Goal: Task Accomplishment & Management: Manage account settings

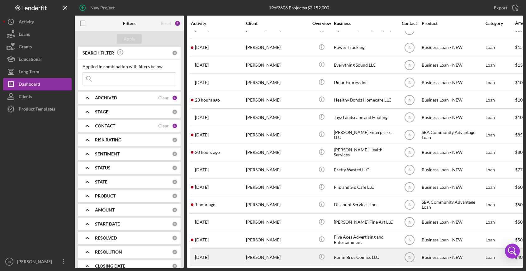
scroll to position [79, 0]
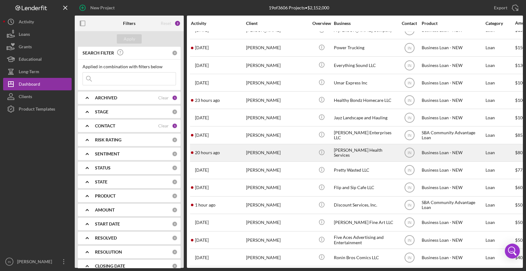
click at [269, 151] on div "[PERSON_NAME]" at bounding box center [277, 152] width 62 height 16
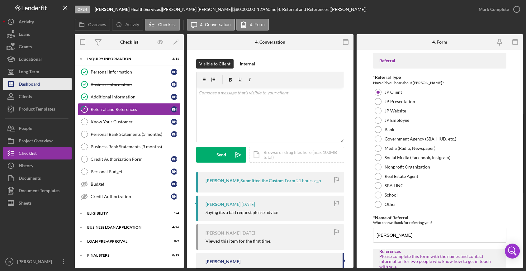
click at [35, 81] on div "Dashboard" at bounding box center [29, 85] width 21 height 14
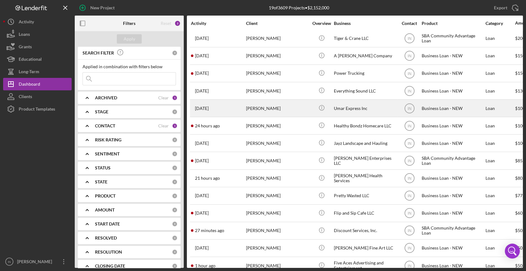
scroll to position [55, 0]
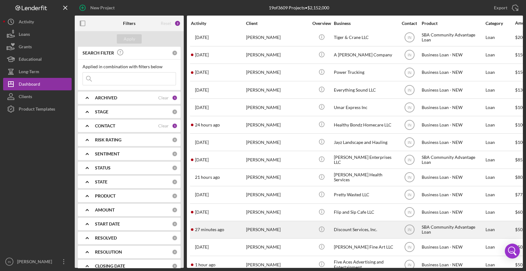
click at [221, 228] on time "27 minutes ago" at bounding box center [209, 229] width 29 height 5
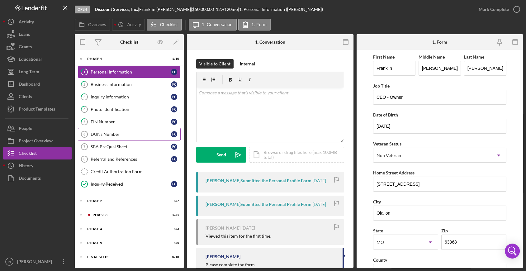
click at [112, 134] on div "DUNs Number" at bounding box center [131, 134] width 80 height 5
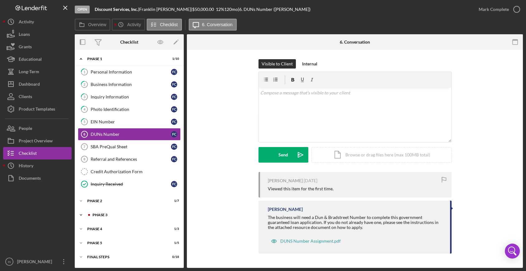
click at [97, 211] on div "Icon/Expander Phase 3 1 / 31" at bounding box center [129, 215] width 109 height 12
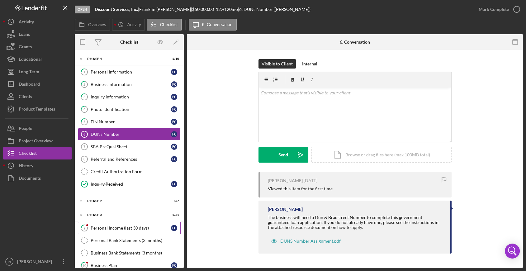
click at [87, 228] on icon "9" at bounding box center [85, 228] width 16 height 16
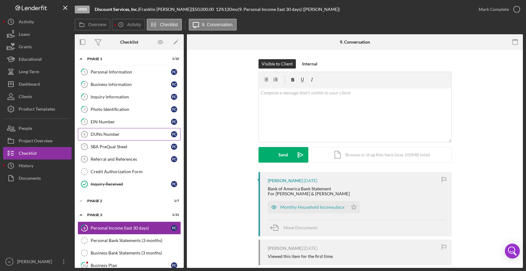
click at [104, 136] on div "DUNs Number" at bounding box center [131, 134] width 80 height 5
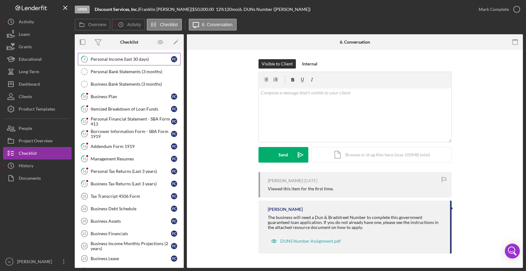
scroll to position [169, 0]
click at [116, 95] on div "Business Plan" at bounding box center [131, 96] width 80 height 5
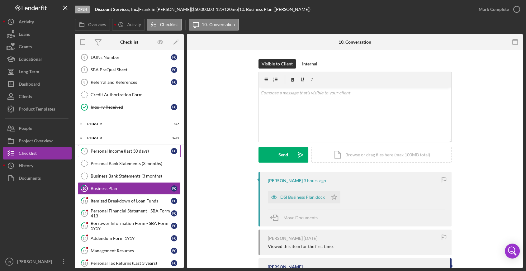
scroll to position [77, 0]
click at [88, 120] on div "Icon/Expander Phase 2 1 / 7" at bounding box center [129, 124] width 109 height 12
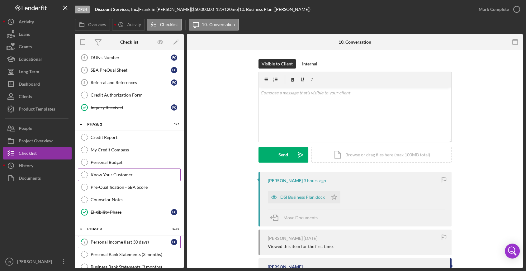
scroll to position [95, 0]
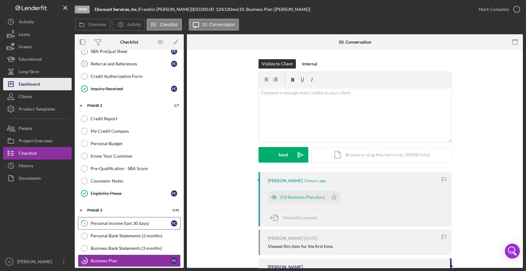
click at [32, 86] on div "Dashboard" at bounding box center [29, 85] width 21 height 14
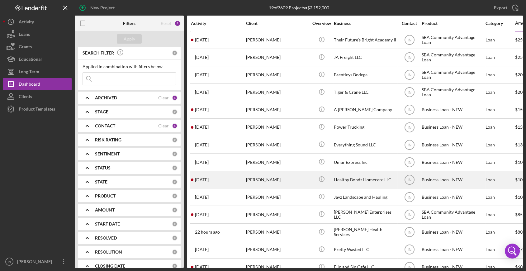
click at [242, 175] on div "[DATE] [PERSON_NAME]" at bounding box center [218, 179] width 54 height 16
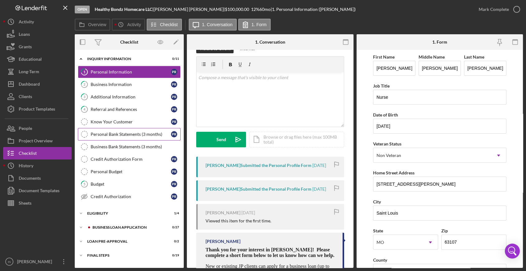
scroll to position [10, 0]
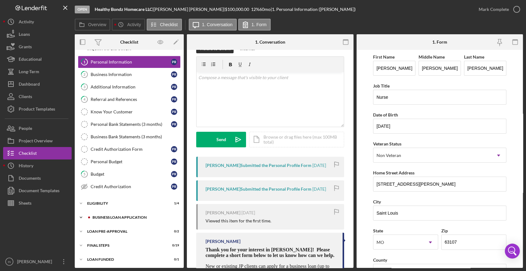
click at [111, 216] on div "BUSINESS LOAN APPLICATION" at bounding box center [133, 217] width 83 height 4
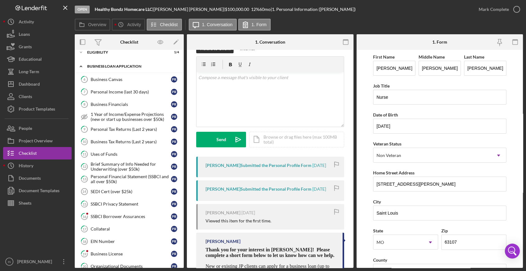
scroll to position [162, 0]
click at [117, 210] on link "16 SSBCI Borrower Assurances P R" at bounding box center [129, 216] width 103 height 12
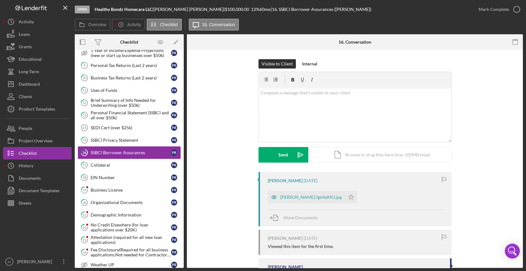
scroll to position [228, 0]
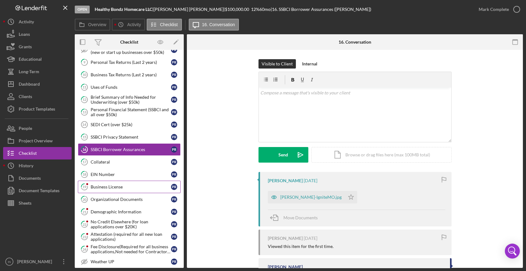
click at [100, 186] on div "Business License" at bounding box center [131, 186] width 80 height 5
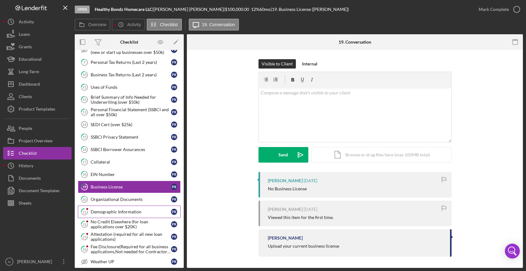
click at [113, 212] on div "Demographic Information" at bounding box center [131, 211] width 80 height 5
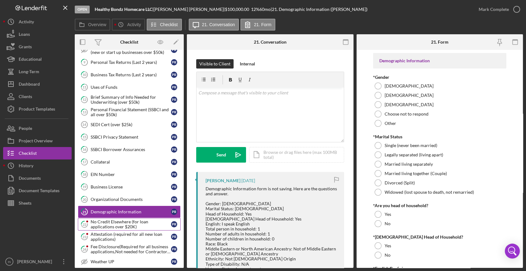
click at [110, 220] on div "No Credit Elsewhere (for loan applications over $20K)" at bounding box center [131, 224] width 80 height 10
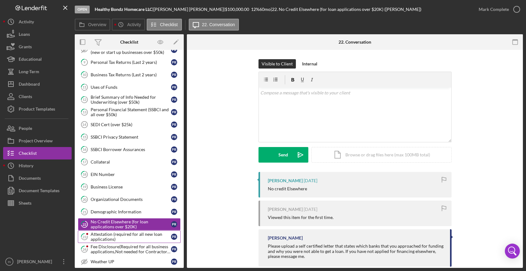
click at [104, 232] on div "Attestation (required for all new loan applications)" at bounding box center [131, 237] width 80 height 10
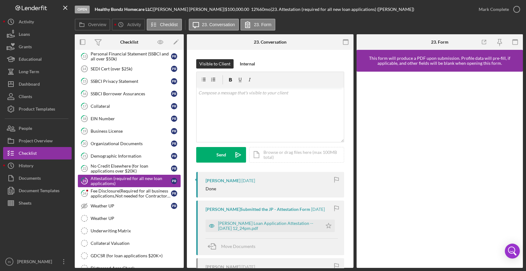
scroll to position [287, 0]
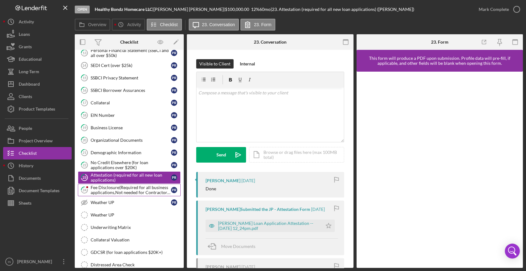
click at [100, 190] on div "Fee Disclosure(Required for all business applications,Not needed for Contractor…" at bounding box center [131, 190] width 80 height 10
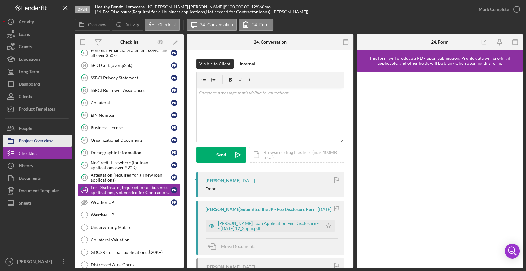
click at [37, 137] on div "Project Overview" at bounding box center [36, 141] width 34 height 14
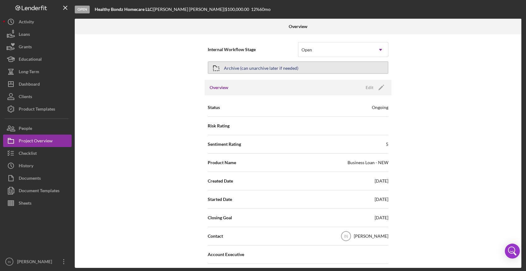
click at [256, 63] on div "Archive (can unarchive later if needed)" at bounding box center [261, 67] width 74 height 11
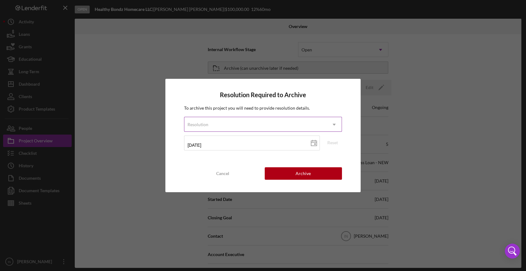
click at [228, 127] on div "Resolution" at bounding box center [255, 124] width 142 height 14
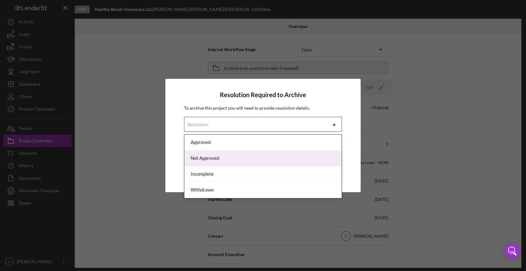
click at [219, 156] on div "Not Approved" at bounding box center [262, 158] width 157 height 16
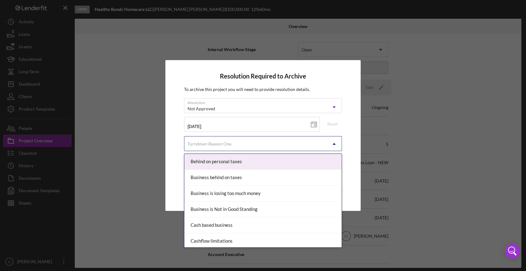
click at [217, 137] on div "Turndown Reason One" at bounding box center [255, 144] width 142 height 14
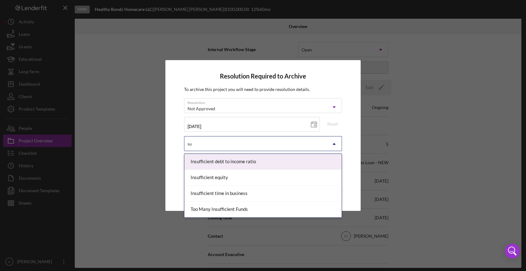
type input "s"
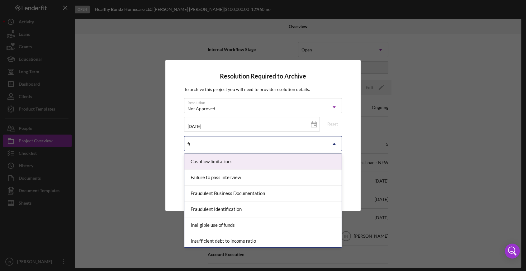
type input "fra"
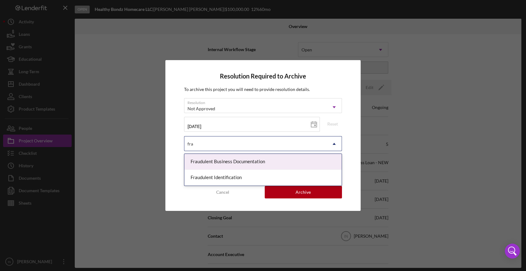
click at [215, 164] on div "Fraudulent Business Documentation" at bounding box center [262, 162] width 157 height 16
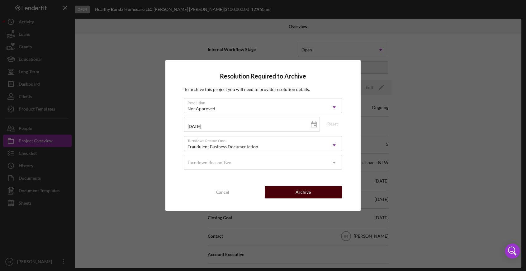
click at [291, 193] on button "Archive" at bounding box center [303, 192] width 77 height 12
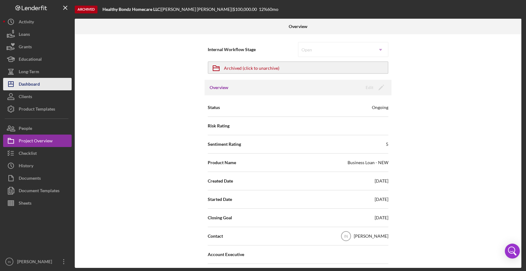
click at [37, 82] on div "Dashboard" at bounding box center [29, 85] width 21 height 14
click at [23, 88] on div "Dashboard" at bounding box center [29, 85] width 21 height 14
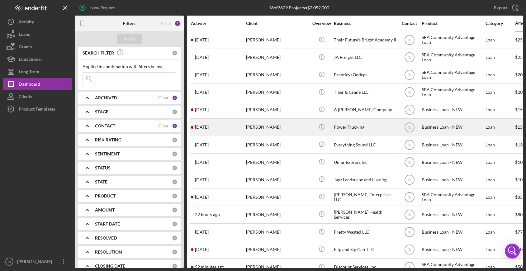
scroll to position [83, 0]
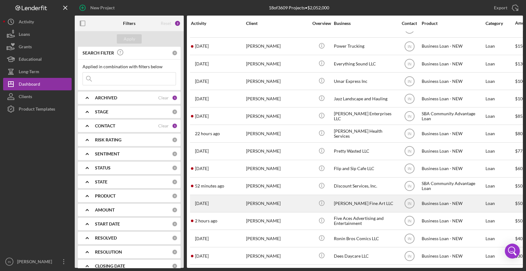
click at [272, 197] on div "[PERSON_NAME]" at bounding box center [277, 203] width 62 height 16
